Goal: Browse casually

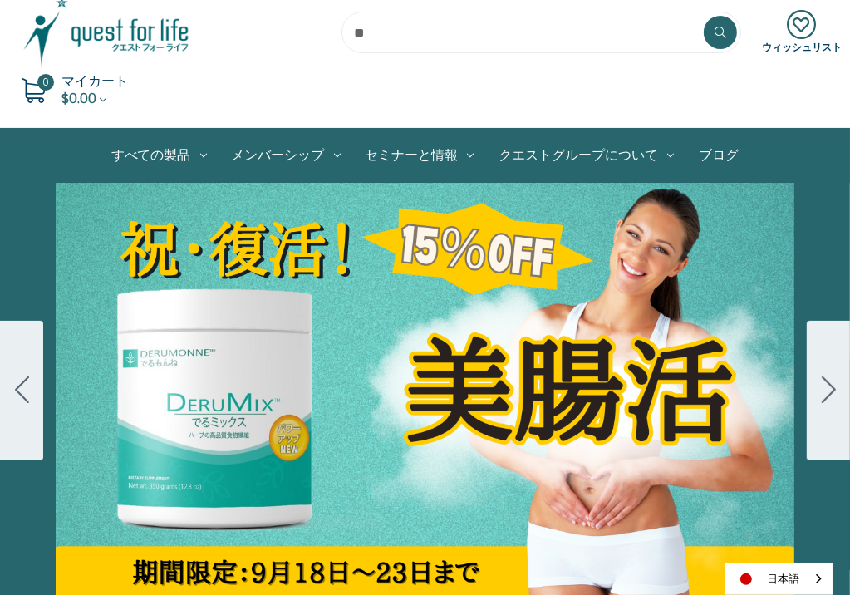
scroll to position [249, 0]
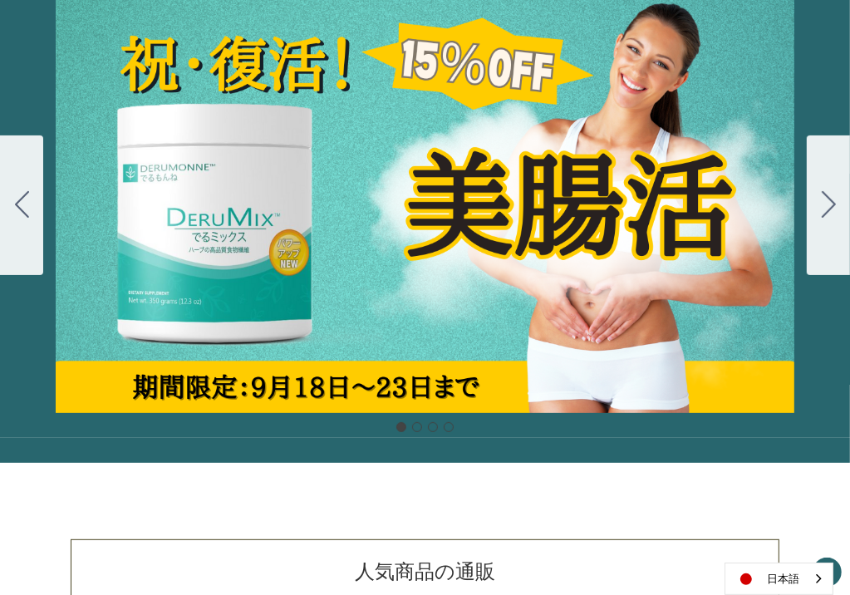
click at [356, 259] on div "Carousel Title Add a description for your carousel slide. You can use this to p…" at bounding box center [425, 206] width 850 height 416
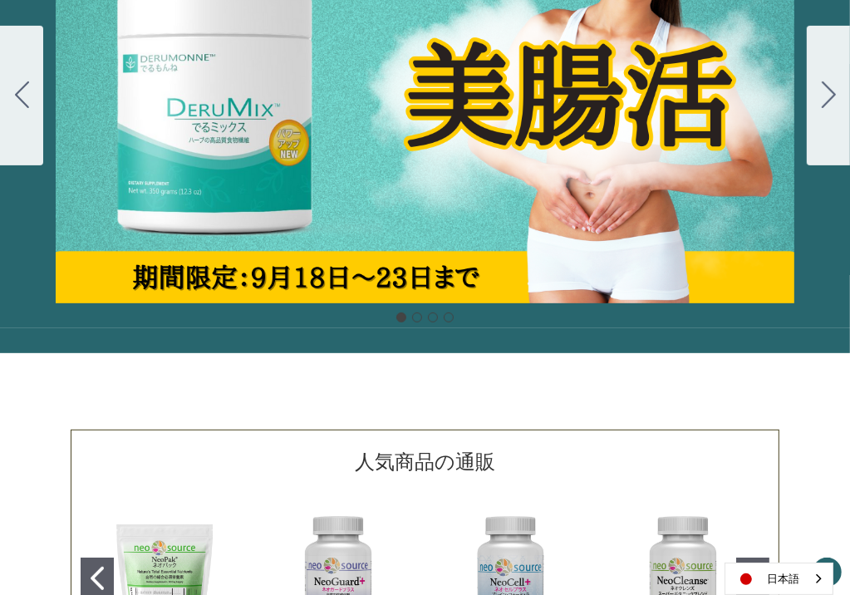
scroll to position [582, 0]
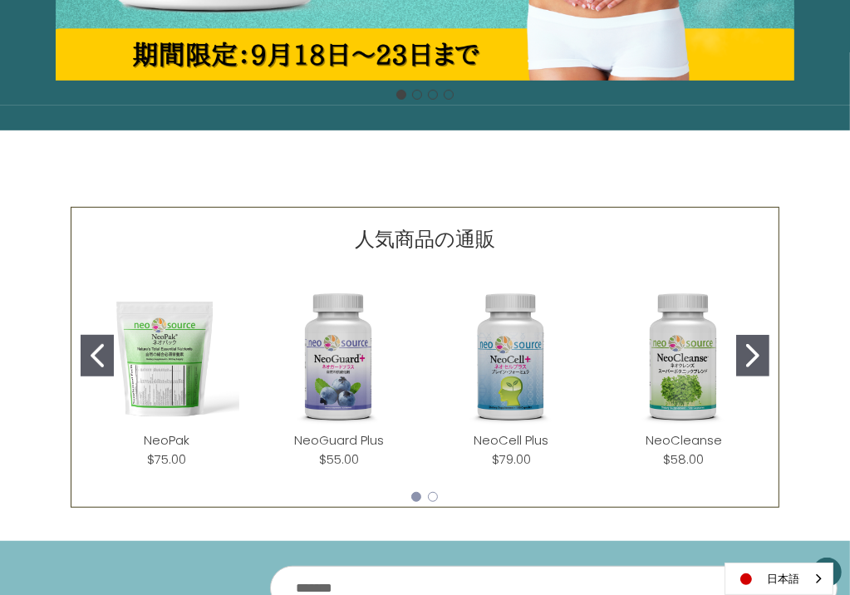
click at [757, 356] on icon "Go to slide 2" at bounding box center [752, 355] width 13 height 23
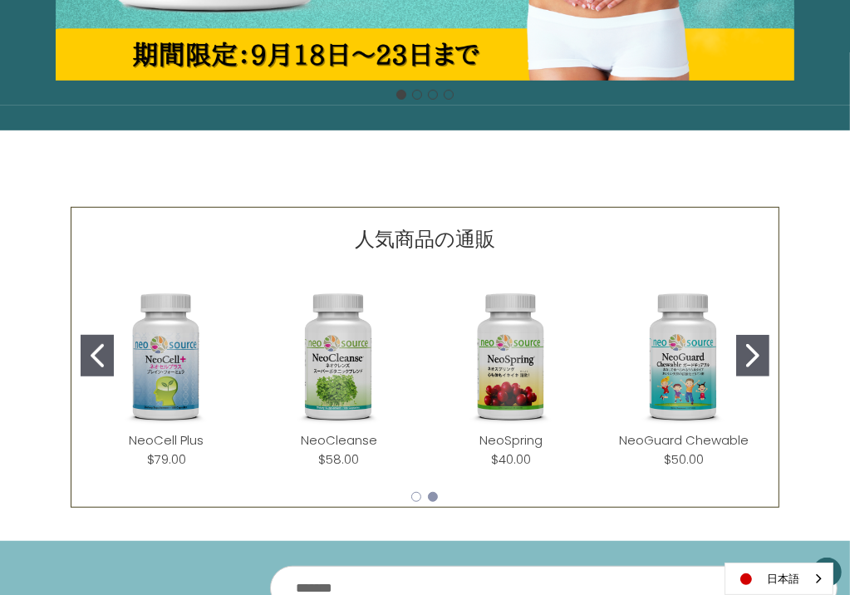
click at [95, 364] on icon "Go to slide 1" at bounding box center [97, 355] width 13 height 23
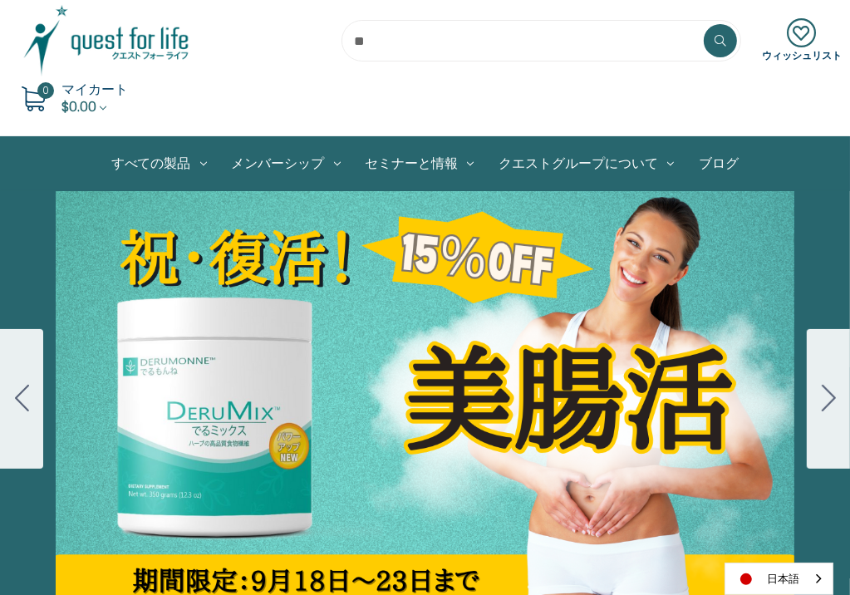
scroll to position [0, 0]
